Goal: Transaction & Acquisition: Purchase product/service

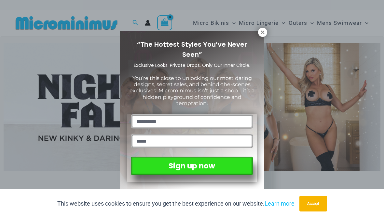
click at [262, 34] on icon at bounding box center [263, 32] width 4 height 4
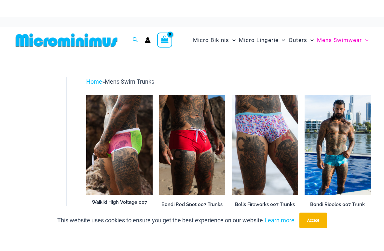
scroll to position [0, 0]
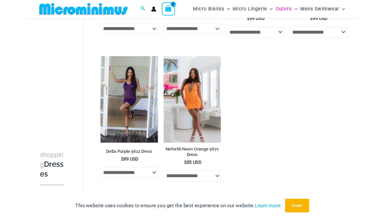
scroll to position [330, 0]
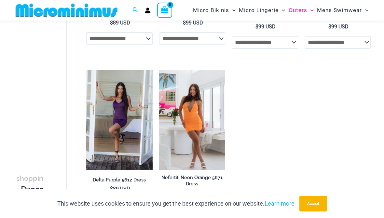
click at [86, 70] on img at bounding box center [86, 70] width 0 height 0
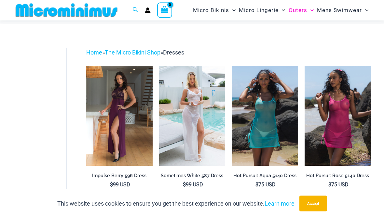
scroll to position [0, 0]
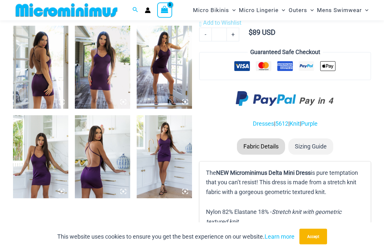
scroll to position [286, 0]
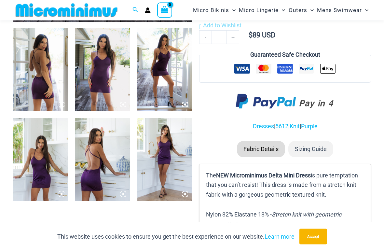
click at [95, 161] on img at bounding box center [102, 159] width 55 height 83
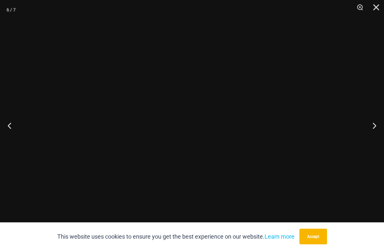
scroll to position [287, 0]
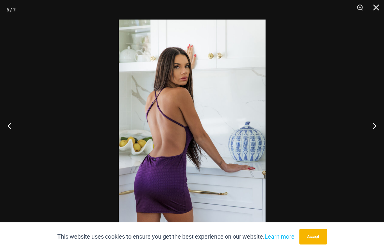
click at [371, 127] on button "Next" at bounding box center [372, 125] width 24 height 33
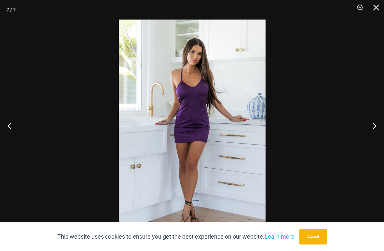
click at [310, 217] on button "Accept" at bounding box center [314, 237] width 28 height 16
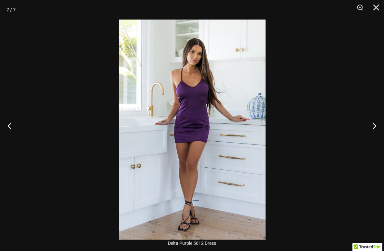
click at [372, 134] on button "Next" at bounding box center [372, 125] width 24 height 33
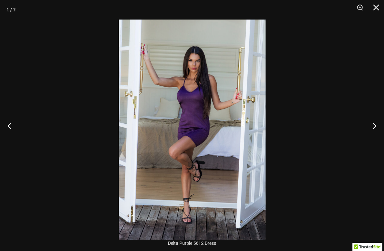
click at [375, 132] on button "Next" at bounding box center [372, 125] width 24 height 33
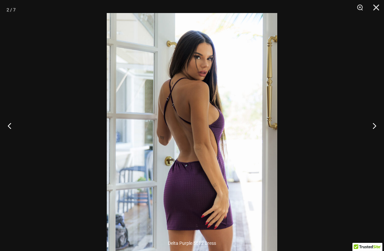
click at [376, 10] on button "Close" at bounding box center [374, 10] width 16 height 20
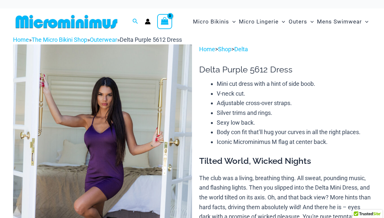
scroll to position [0, 0]
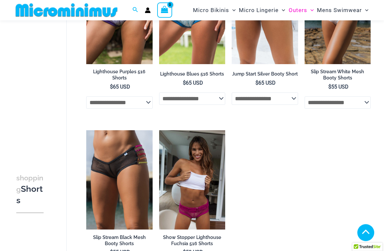
scroll to position [108, 0]
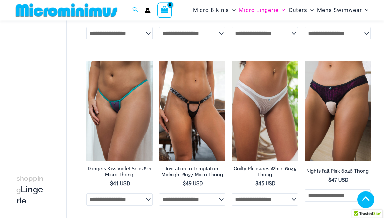
scroll to position [342, 0]
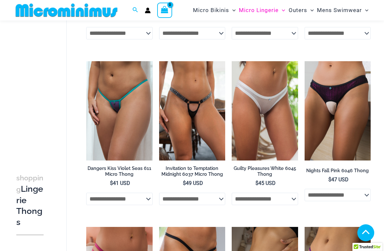
click at [232, 61] on img at bounding box center [232, 61] width 0 height 0
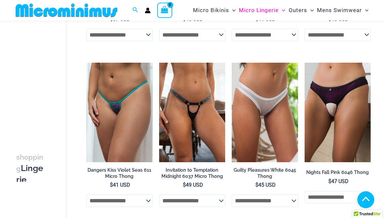
click at [305, 63] on img at bounding box center [305, 63] width 0 height 0
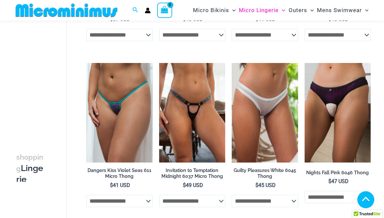
click at [86, 63] on img at bounding box center [86, 63] width 0 height 0
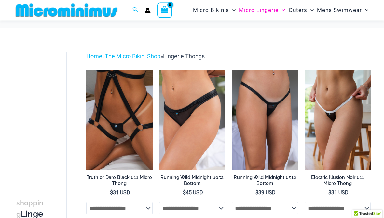
scroll to position [0, 0]
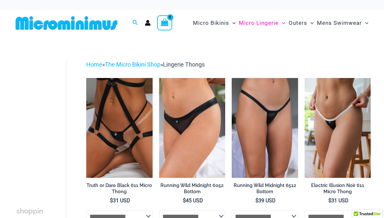
click at [232, 78] on img at bounding box center [232, 78] width 0 height 0
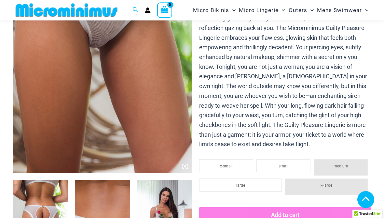
scroll to position [131, 0]
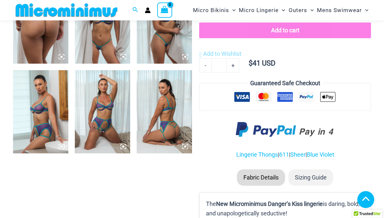
scroll to position [327, 0]
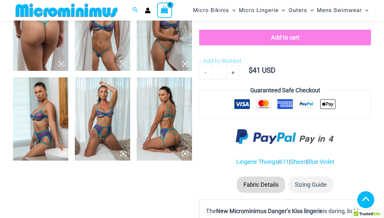
click at [109, 48] on img at bounding box center [102, 29] width 55 height 83
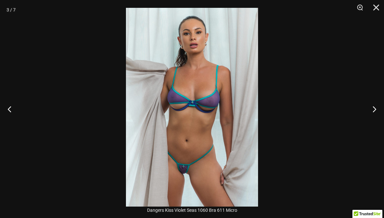
click at [377, 8] on button "Close" at bounding box center [374, 10] width 16 height 20
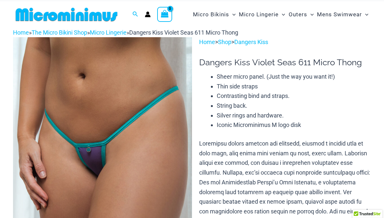
scroll to position [0, 0]
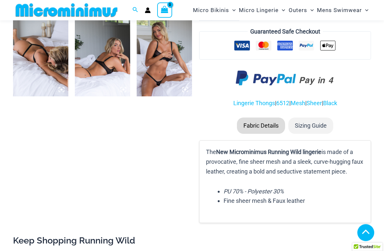
scroll to position [481, 0]
click at [161, 70] on img at bounding box center [164, 54] width 55 height 83
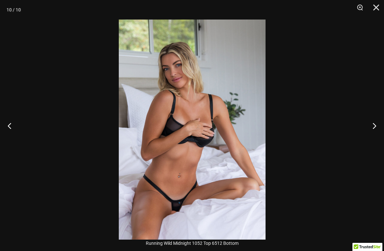
click at [375, 10] on button "Close" at bounding box center [374, 10] width 16 height 20
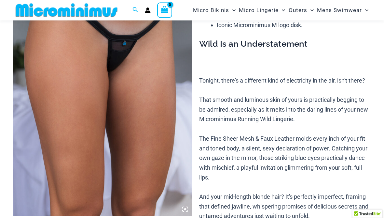
scroll to position [72, 0]
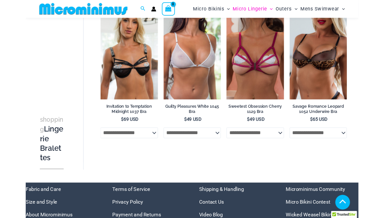
scroll to position [222, 0]
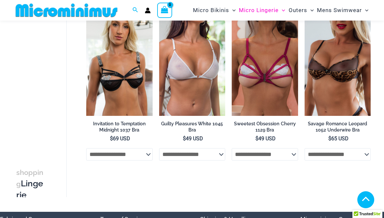
click at [159, 16] on img at bounding box center [159, 16] width 0 height 0
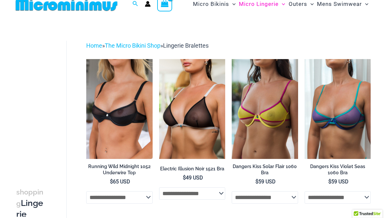
scroll to position [0, 0]
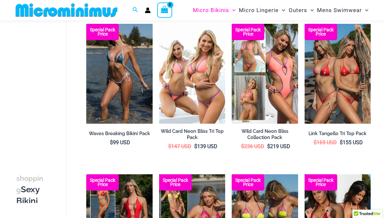
scroll to position [48, 0]
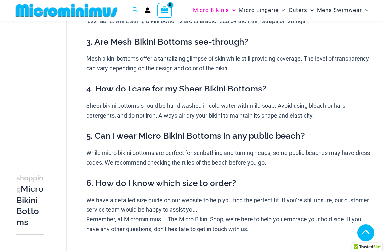
scroll to position [134, 0]
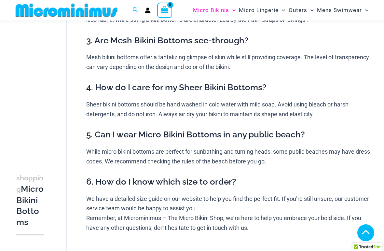
click at [357, 82] on h3 "4. How do I care for my Sheer Bikini Bottoms?" at bounding box center [228, 87] width 285 height 11
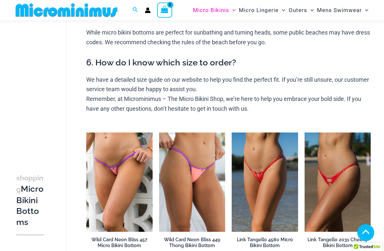
scroll to position [257, 0]
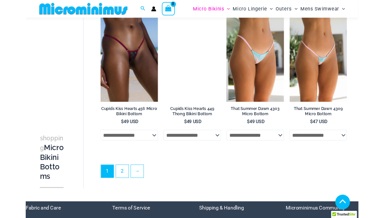
scroll to position [1534, 0]
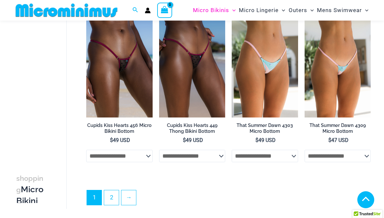
click at [112, 195] on link "2" at bounding box center [111, 197] width 15 height 15
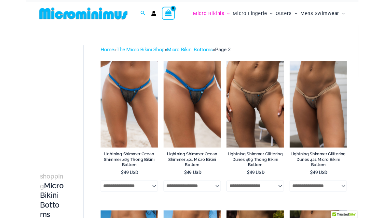
scroll to position [7, 0]
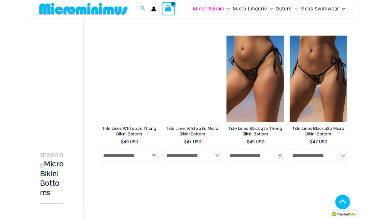
scroll to position [534, 0]
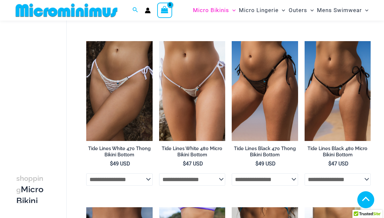
click at [305, 41] on img at bounding box center [305, 41] width 0 height 0
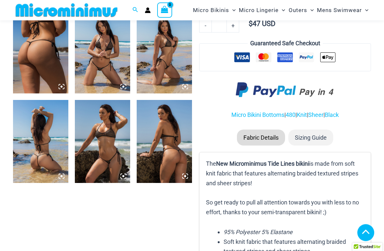
scroll to position [306, 0]
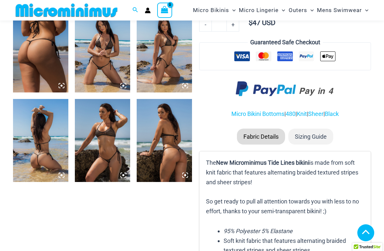
click at [101, 63] on img at bounding box center [102, 50] width 55 height 83
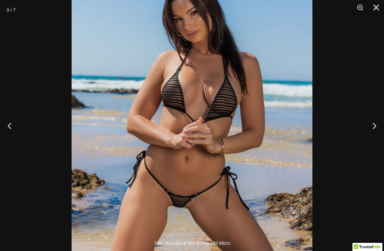
click at [376, 9] on button "Close" at bounding box center [374, 10] width 16 height 20
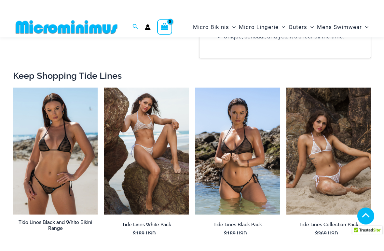
scroll to position [546, 0]
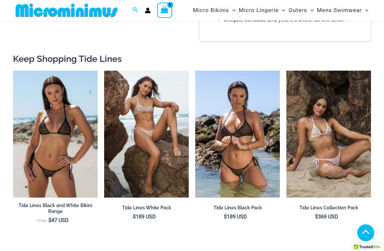
click at [104, 71] on img at bounding box center [104, 71] width 0 height 0
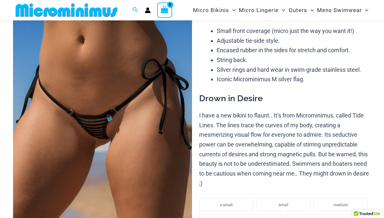
scroll to position [0, 0]
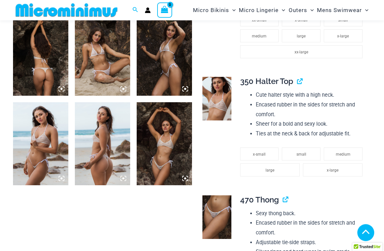
scroll to position [305, 0]
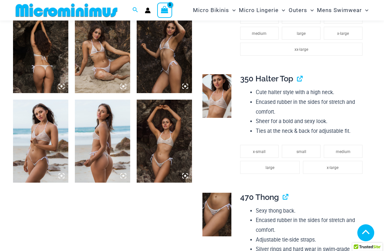
click at [109, 71] on img at bounding box center [102, 51] width 55 height 83
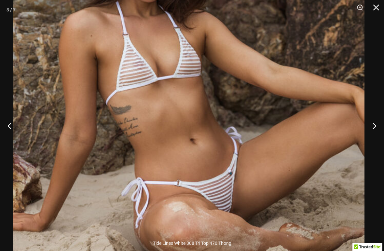
click at [376, 10] on button "Close" at bounding box center [374, 10] width 16 height 20
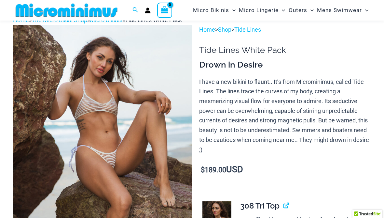
scroll to position [0, 0]
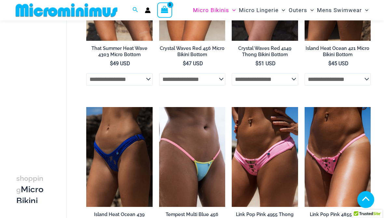
scroll to position [972, 0]
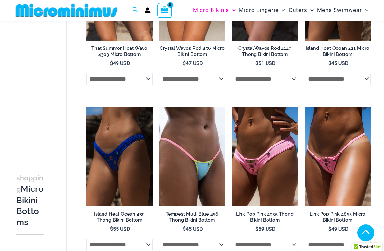
click at [86, 107] on img at bounding box center [86, 107] width 0 height 0
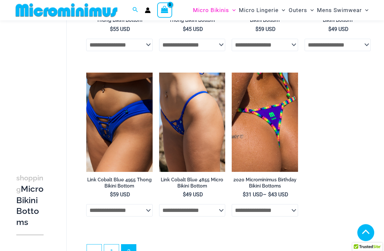
scroll to position [1172, 0]
click at [86, 73] on img at bounding box center [86, 73] width 0 height 0
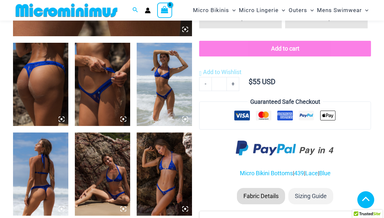
scroll to position [253, 0]
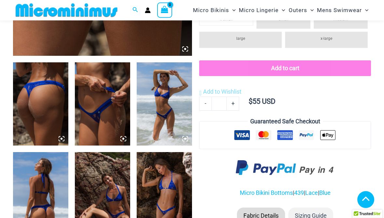
click at [99, 117] on img at bounding box center [102, 104] width 55 height 83
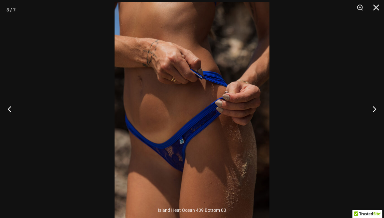
click at [377, 116] on button "Next" at bounding box center [372, 109] width 24 height 33
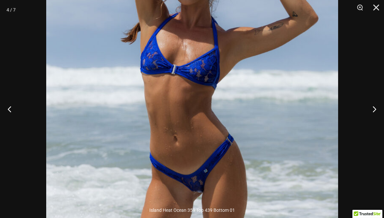
click at [373, 8] on button "Close" at bounding box center [374, 10] width 16 height 20
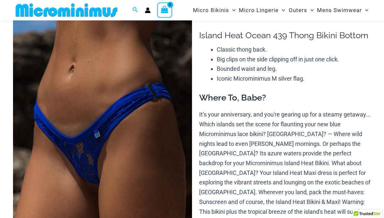
scroll to position [0, 0]
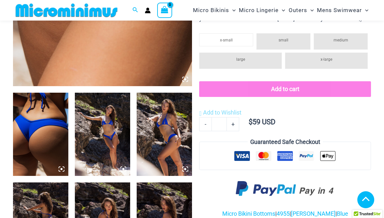
scroll to position [221, 0]
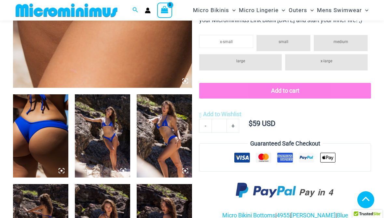
click at [277, 50] on li "small" at bounding box center [284, 43] width 54 height 16
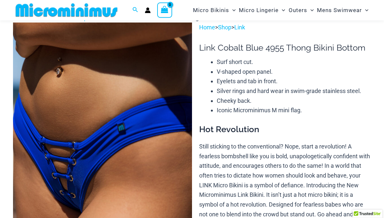
scroll to position [0, 0]
